Goal: Information Seeking & Learning: Check status

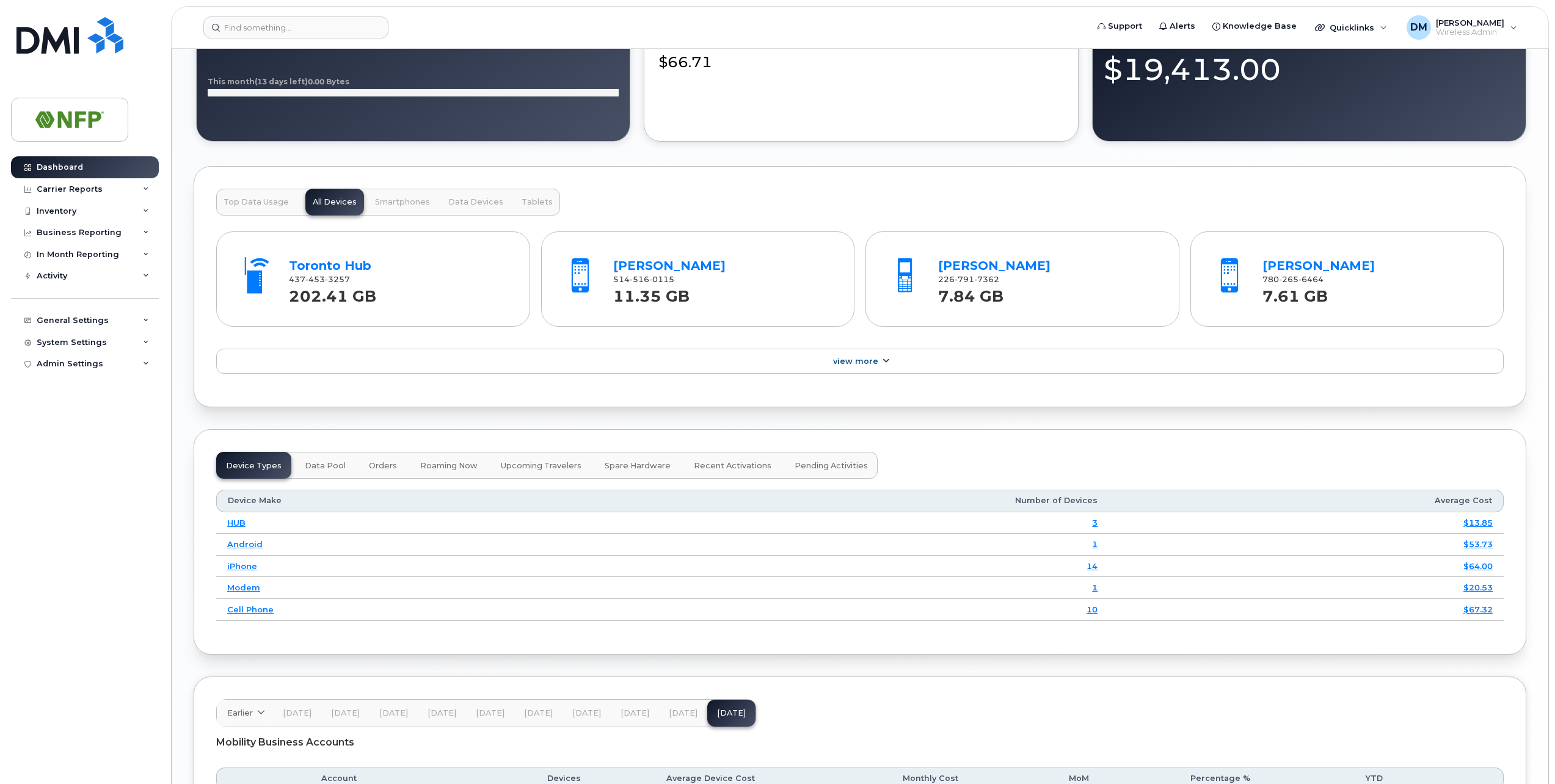
scroll to position [1160, 0]
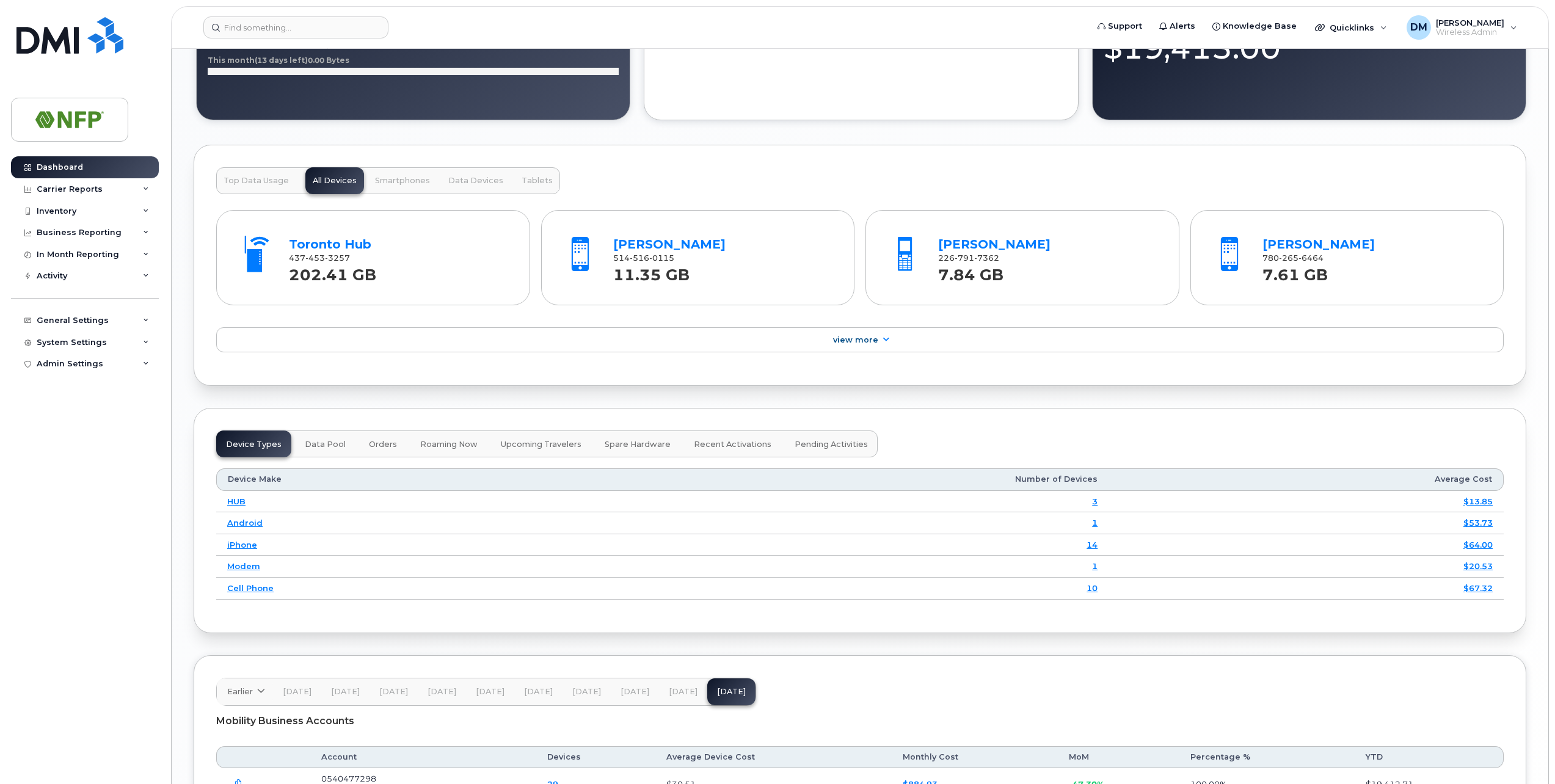
click at [351, 279] on strong "202.41 GB" at bounding box center [333, 272] width 88 height 25
click at [324, 240] on link "Toronto Hub" at bounding box center [329, 244] width 82 height 15
click at [263, 180] on span "Top Data Usage" at bounding box center [256, 181] width 65 height 9
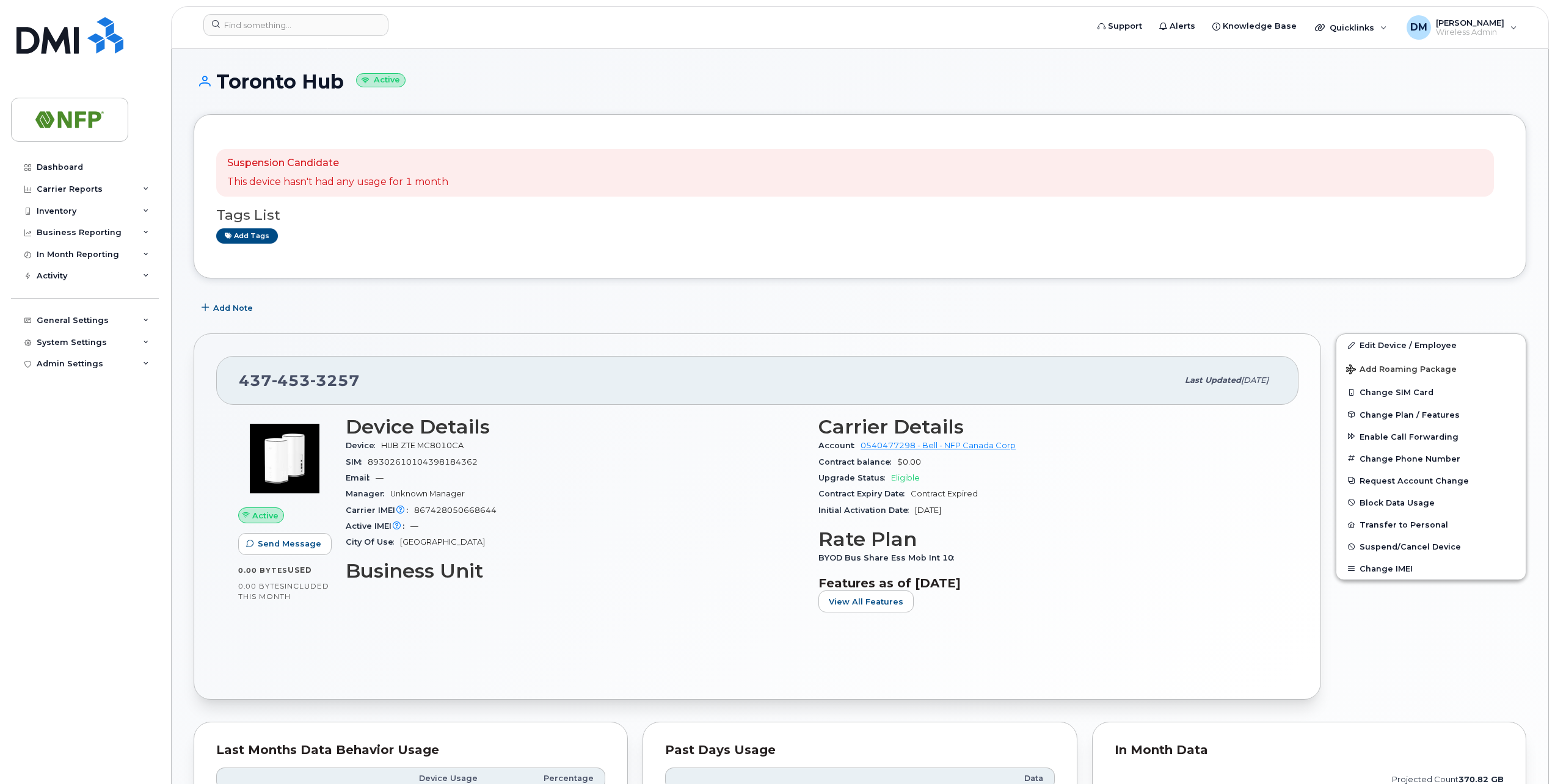
drag, startPoint x: 779, startPoint y: 205, endPoint x: 774, endPoint y: 202, distance: 5.8
click at [488, 174] on div "Suspension Candidate This device hasn't had any usage for 1 month" at bounding box center [855, 172] width 1277 height 48
drag, startPoint x: 236, startPoint y: 182, endPoint x: 484, endPoint y: 179, distance: 248.0
click at [484, 179] on div "Suspension Candidate This device hasn't had any usage for 1 month" at bounding box center [855, 172] width 1277 height 48
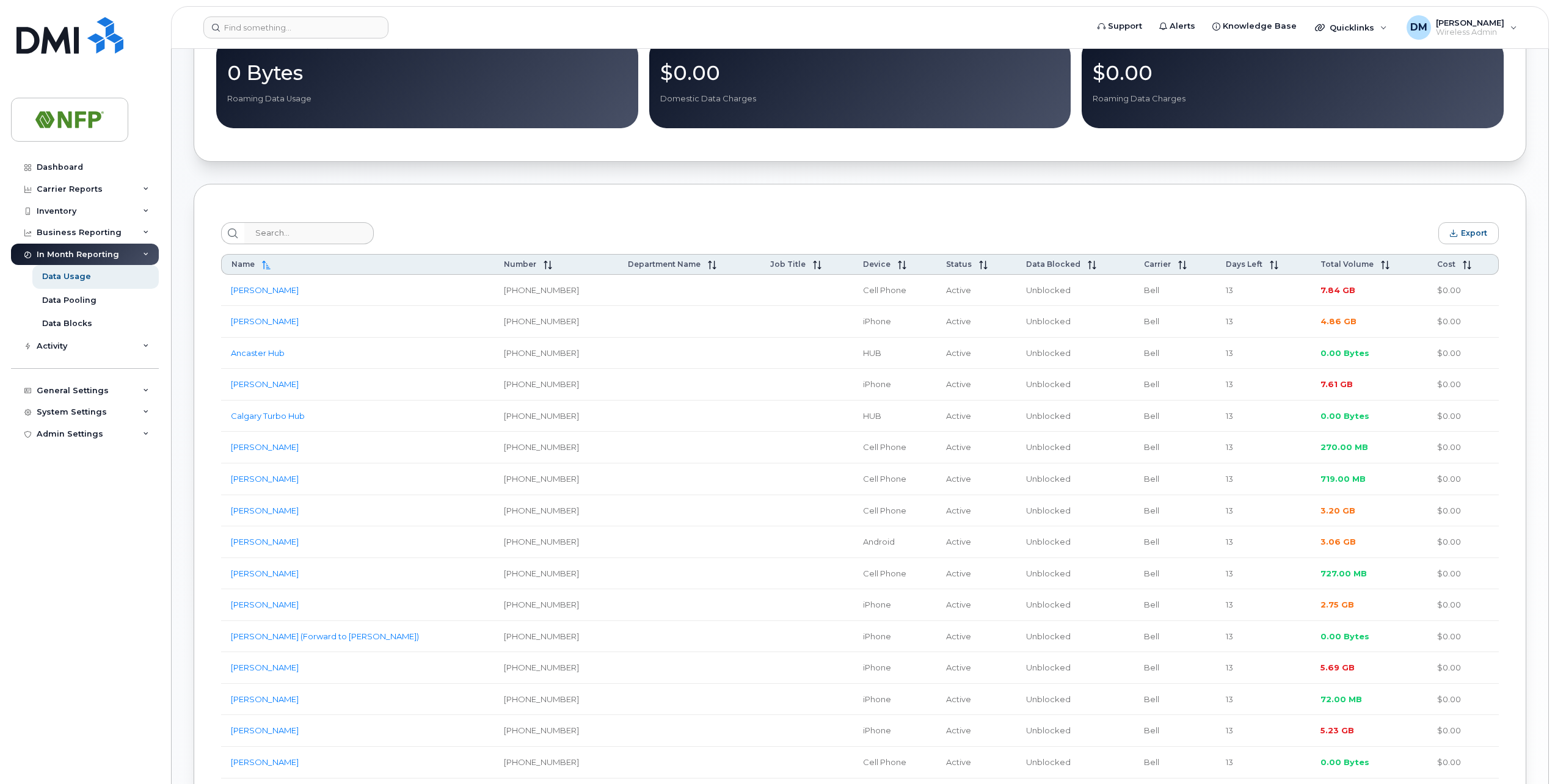
scroll to position [305, 0]
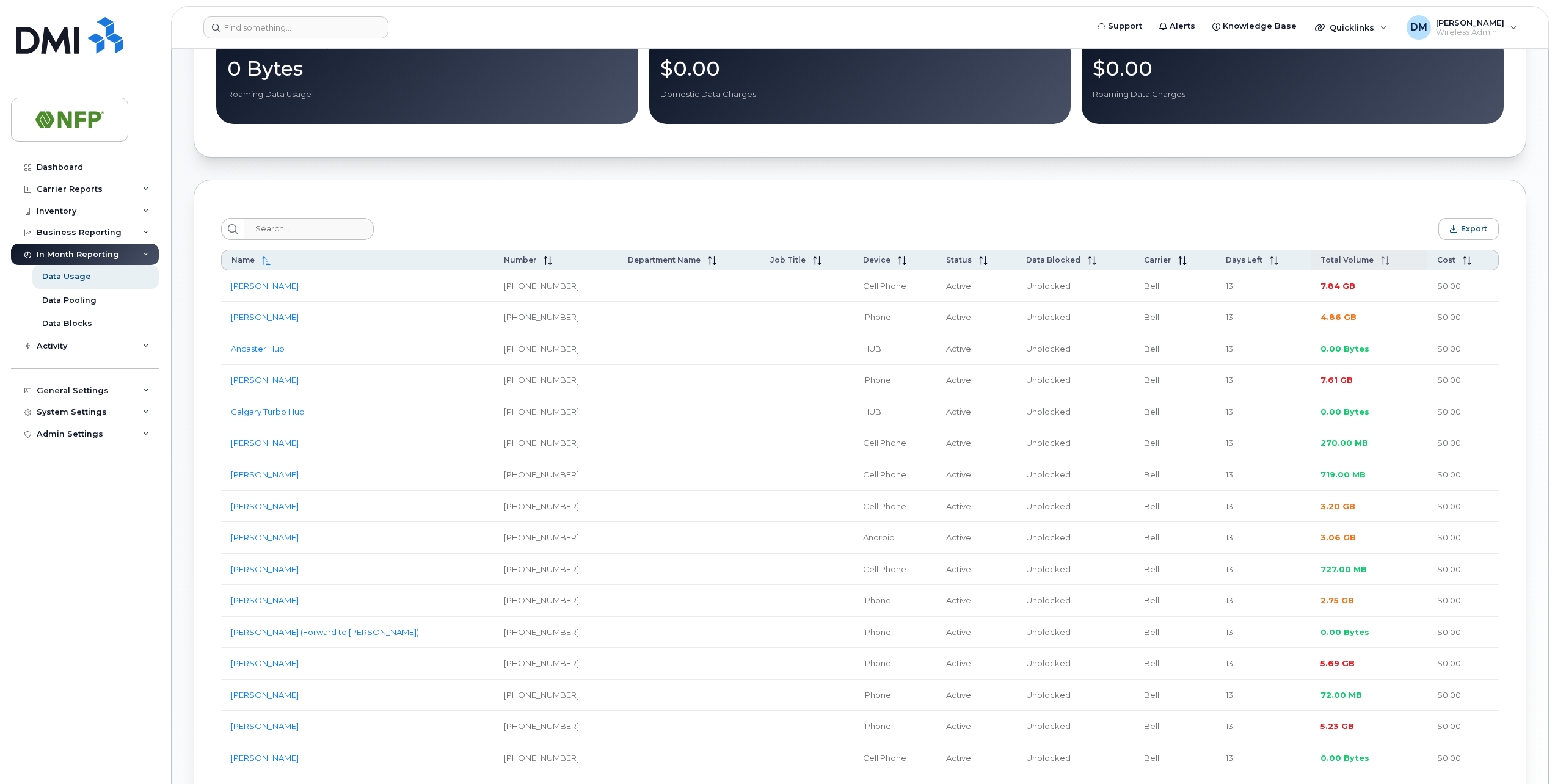
click at [1355, 264] on span "Total Volume" at bounding box center [1347, 260] width 53 height 9
click at [1340, 260] on span "Total Volume" at bounding box center [1347, 260] width 53 height 9
drag, startPoint x: 1366, startPoint y: 541, endPoint x: 1223, endPoint y: 543, distance: 143.0
click at [1223, 543] on tr "Dion Mohammed 416-371-9903 Cell Phone Active Unblocked Bell 13 3.20 GB $0.00" at bounding box center [859, 538] width 1277 height 32
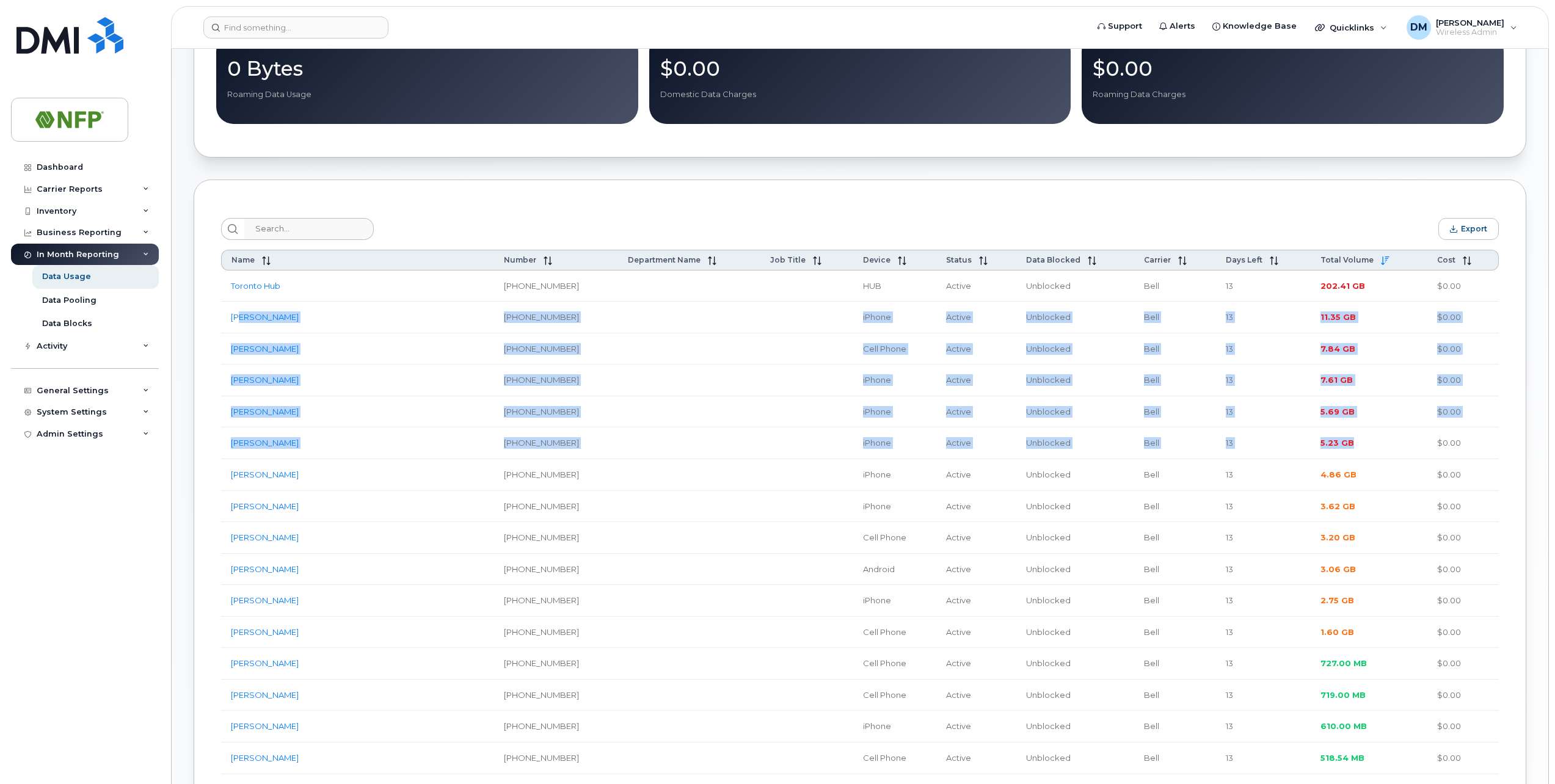
drag, startPoint x: 1377, startPoint y: 443, endPoint x: 240, endPoint y: 314, distance: 1144.3
click at [240, 314] on tbody "Toronto Hub 437-453-3257 HUB Active Unblocked Bell 13 202.41 GB $0.00 Nadia Qua…" at bounding box center [859, 727] width 1277 height 913
click at [1277, 339] on td "13" at bounding box center [1263, 349] width 95 height 32
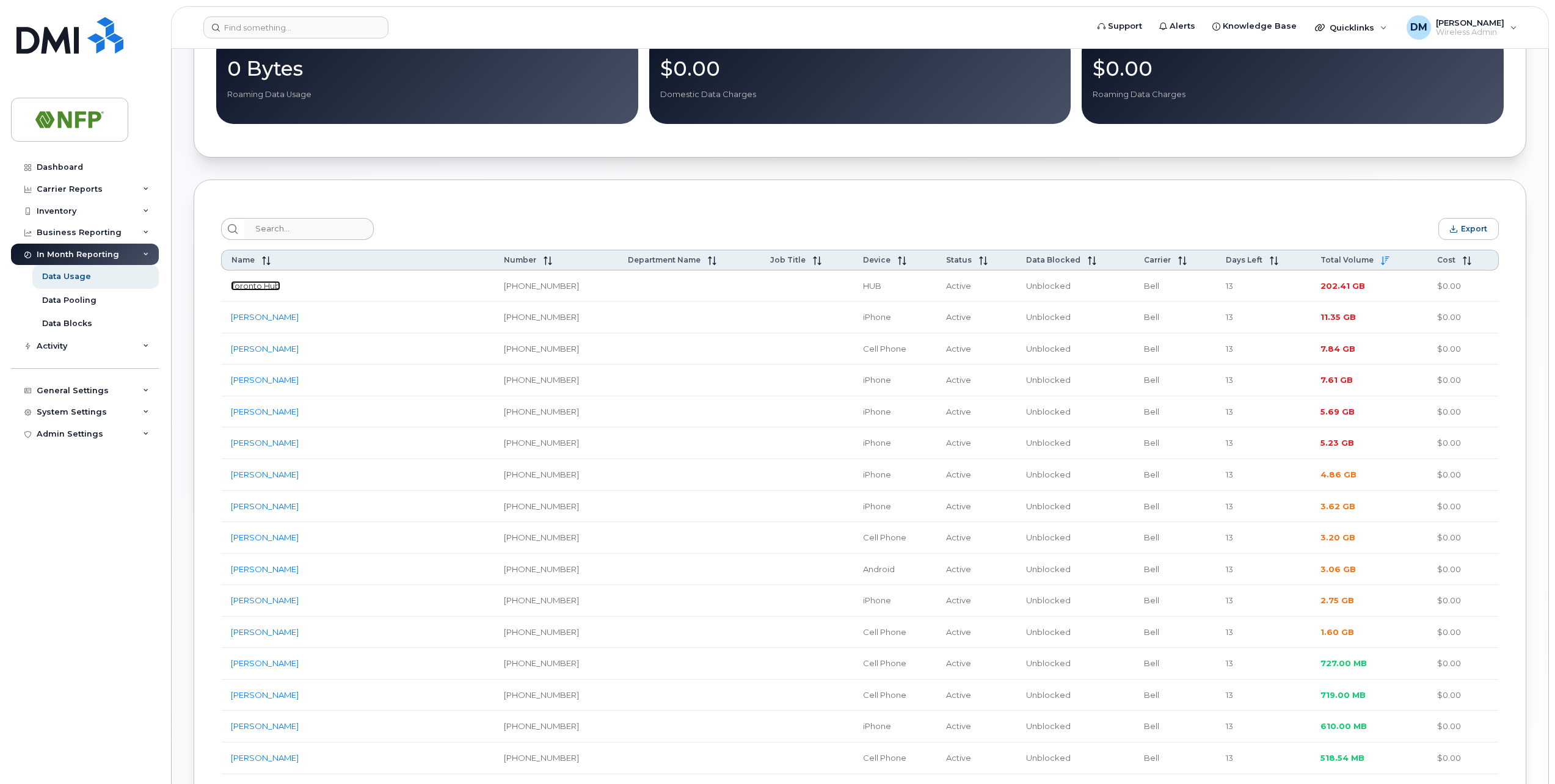
click at [243, 290] on link "Toronto Hub" at bounding box center [255, 286] width 49 height 9
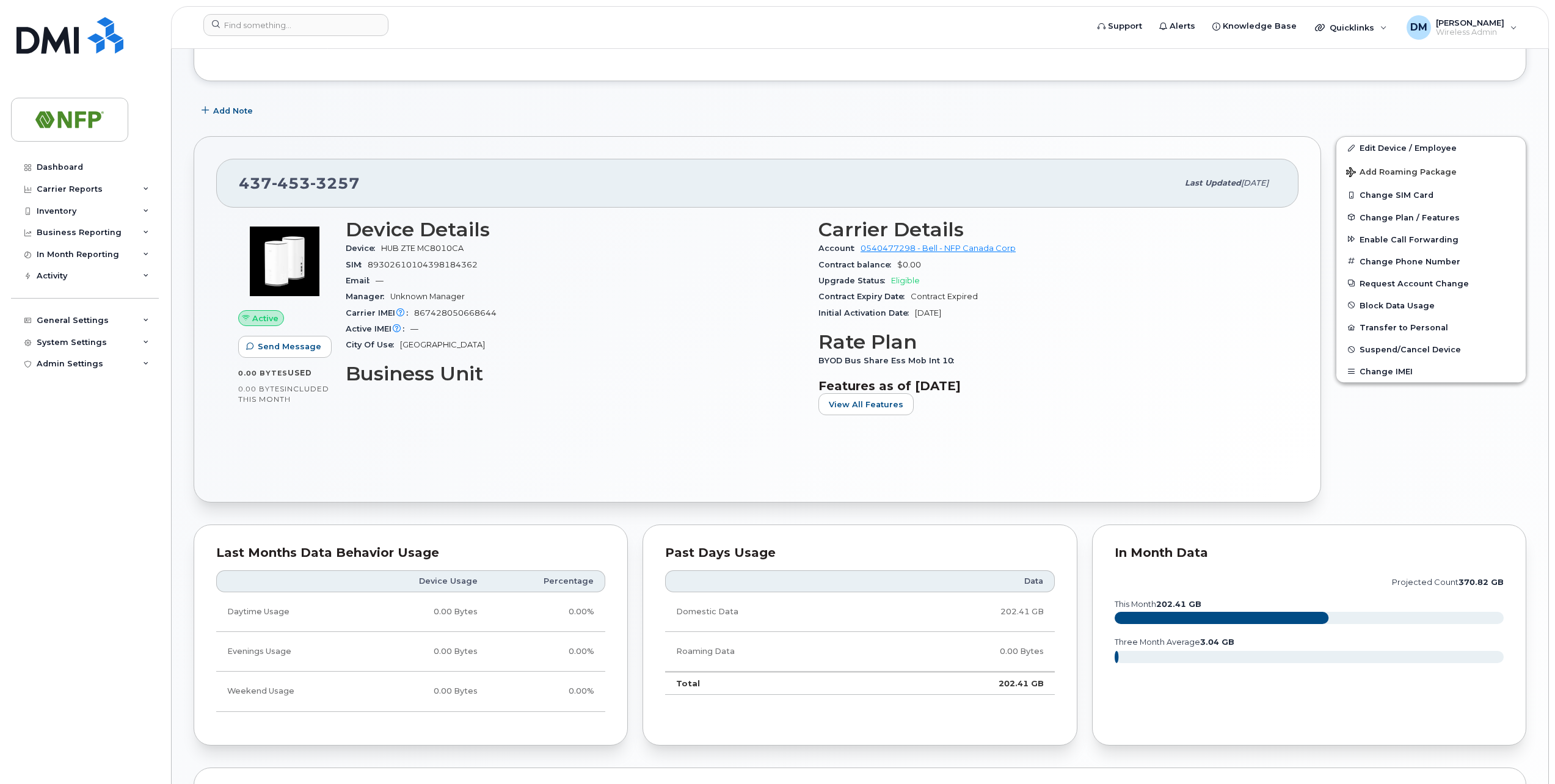
scroll to position [305, 0]
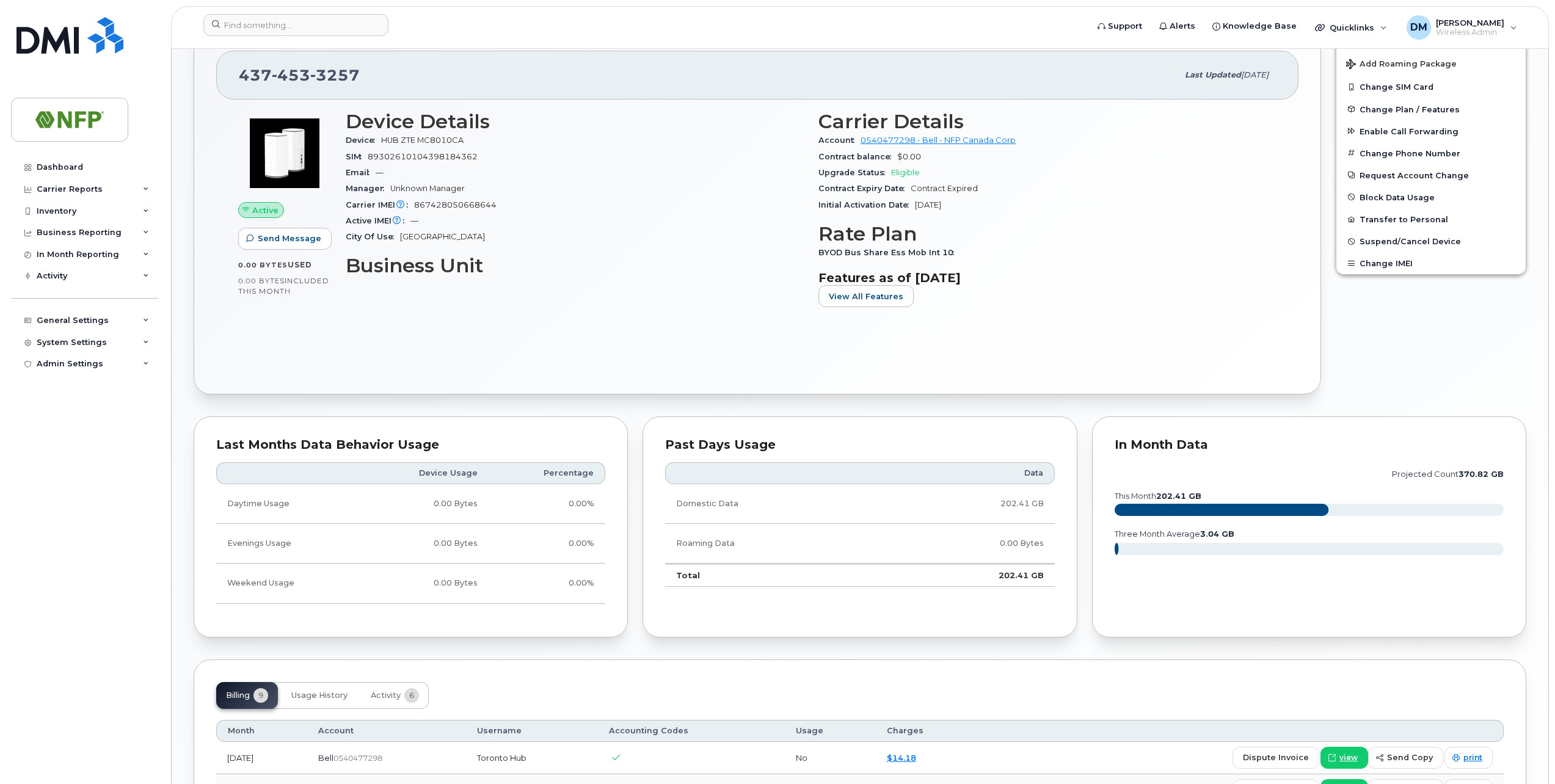
drag, startPoint x: 974, startPoint y: 200, endPoint x: 816, endPoint y: 185, distance: 158.7
click at [816, 185] on div "Carrier Details Account 0540477298 - Bell - NFP Canada Corp Contract balance $0…" at bounding box center [1047, 214] width 473 height 221
drag, startPoint x: 816, startPoint y: 185, endPoint x: 1107, endPoint y: 220, distance: 293.1
click at [1107, 220] on div "Carrier Details Account 0540477298 - Bell - NFP Canada Corp Contract balance $0…" at bounding box center [1047, 214] width 473 height 221
drag, startPoint x: 1157, startPoint y: 271, endPoint x: 1035, endPoint y: 275, distance: 122.1
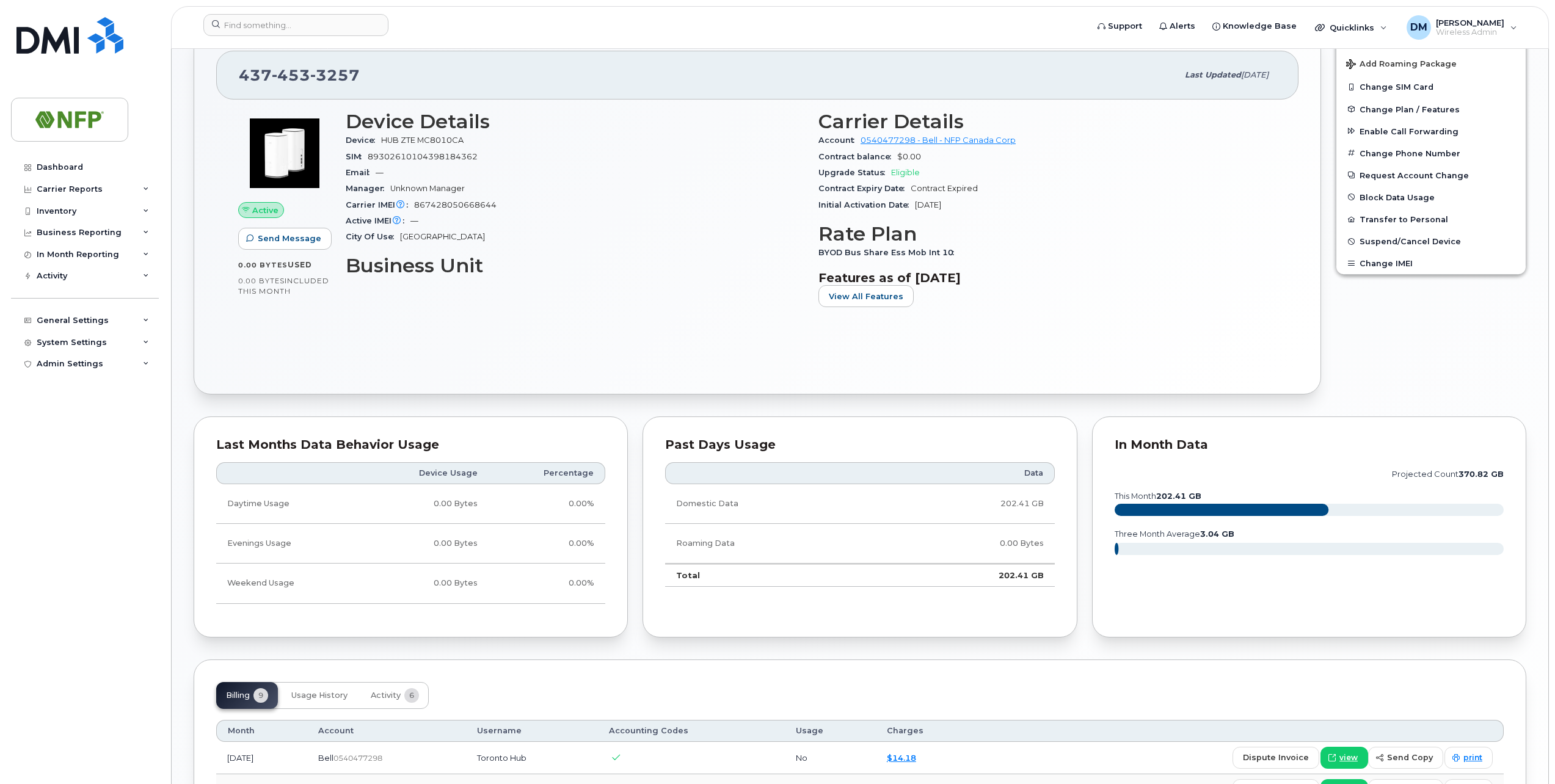
click at [1157, 271] on h3 "Features as of [DATE]" at bounding box center [1047, 278] width 458 height 15
